Goal: Task Accomplishment & Management: Use online tool/utility

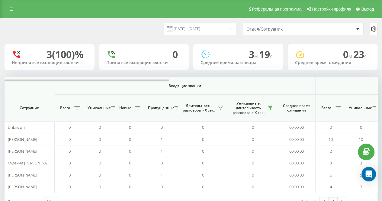
click at [146, 29] on div "[DATE] - [DATE] Отдел/Сотрудник" at bounding box center [191, 29] width 373 height 13
drag, startPoint x: 110, startPoint y: 31, endPoint x: 158, endPoint y: 108, distance: 90.8
click at [110, 31] on div "[DATE] - [DATE] Отдел/Сотрудник" at bounding box center [191, 29] width 373 height 13
click at [148, 31] on div "[DATE] - [DATE] Отдел/Сотрудник" at bounding box center [191, 29] width 373 height 13
drag, startPoint x: 156, startPoint y: 21, endPoint x: 161, endPoint y: 23, distance: 5.4
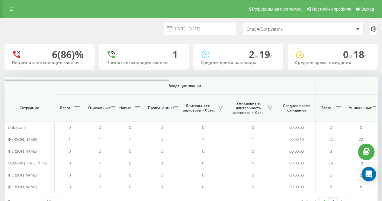
click at [158, 22] on div "[DATE] - [DATE] Отдел/Сотрудник" at bounding box center [191, 28] width 382 height 21
click at [269, 109] on icon at bounding box center [270, 108] width 5 height 5
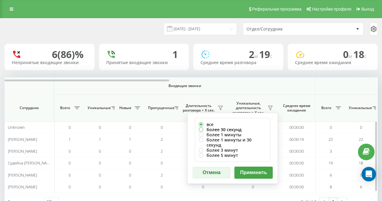
click at [245, 127] on label "более 30 секунд" at bounding box center [233, 129] width 68 height 5
radio input "true"
click at [253, 167] on button "Применить" at bounding box center [254, 173] width 38 height 12
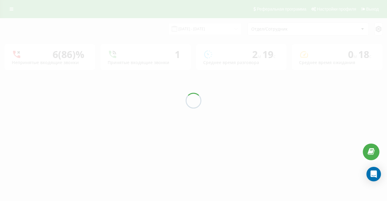
click at [141, 33] on div at bounding box center [193, 100] width 387 height 201
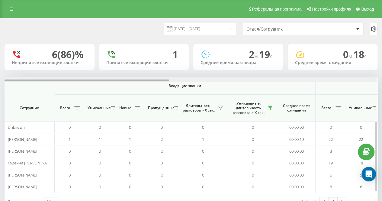
scroll to position [0, 373]
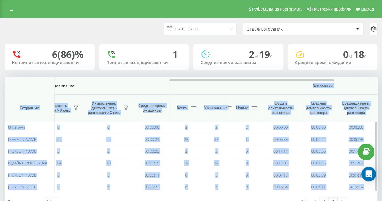
drag, startPoint x: 158, startPoint y: 79, endPoint x: 237, endPoint y: 86, distance: 78.9
click at [237, 86] on div "Входящие звонки Исходящие звонки Все звонки Сотрудник Всего Уникальные Новые Пр…" at bounding box center [191, 134] width 373 height 115
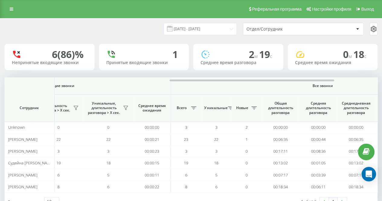
click at [123, 23] on div "[DATE] - [DATE] Отдел/Сотрудник" at bounding box center [191, 29] width 373 height 13
click at [125, 107] on icon at bounding box center [126, 108] width 4 height 4
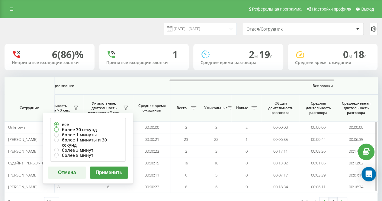
drag, startPoint x: 104, startPoint y: 128, endPoint x: 122, endPoint y: 141, distance: 21.9
click at [105, 128] on label "более 30 секунд" at bounding box center [88, 129] width 68 height 5
radio input "true"
click at [126, 167] on button "Применить" at bounding box center [109, 173] width 38 height 12
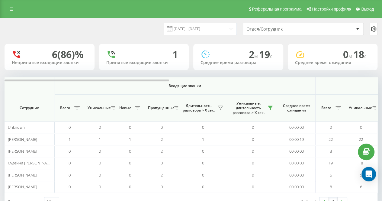
click at [153, 28] on div "[DATE] - [DATE] Отдел/Сотрудник" at bounding box center [191, 29] width 373 height 13
click at [159, 81] on div at bounding box center [87, 81] width 165 height 2
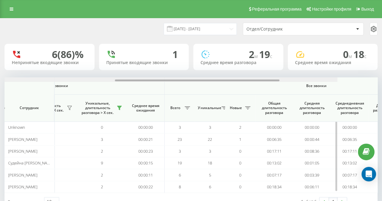
scroll to position [0, 382]
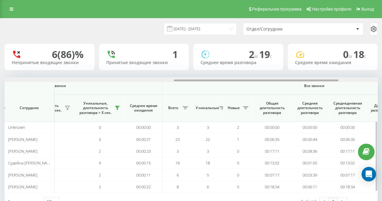
drag, startPoint x: 159, startPoint y: 81, endPoint x: 328, endPoint y: 85, distance: 169.0
click at [328, 85] on div "Входящие звонки Исходящие звонки Все звонки Сотрудник Всего Уникальные Новые Пр…" at bounding box center [191, 134] width 373 height 115
click at [161, 35] on div "[DATE] - [DATE] Отдел/Сотрудник" at bounding box center [191, 29] width 373 height 13
click at [154, 31] on div "[DATE] - [DATE] Отдел/Сотрудник" at bounding box center [191, 29] width 373 height 13
click at [152, 31] on div "[DATE] - [DATE] Отдел/Сотрудник" at bounding box center [191, 29] width 373 height 13
